Goal: Information Seeking & Learning: Learn about a topic

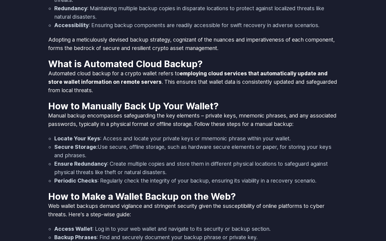
scroll to position [913, 0]
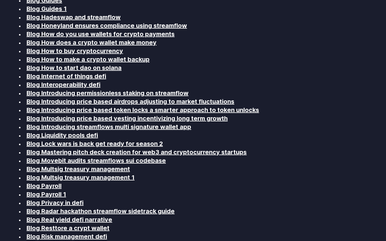
scroll to position [913, 0]
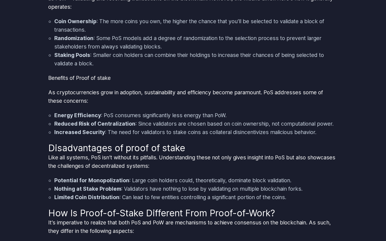
scroll to position [685, 0]
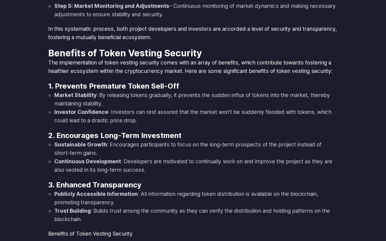
scroll to position [913, 0]
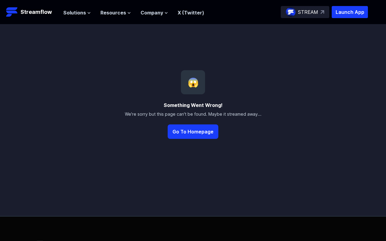
scroll to position [149, 0]
